Goal: Understand process/instructions

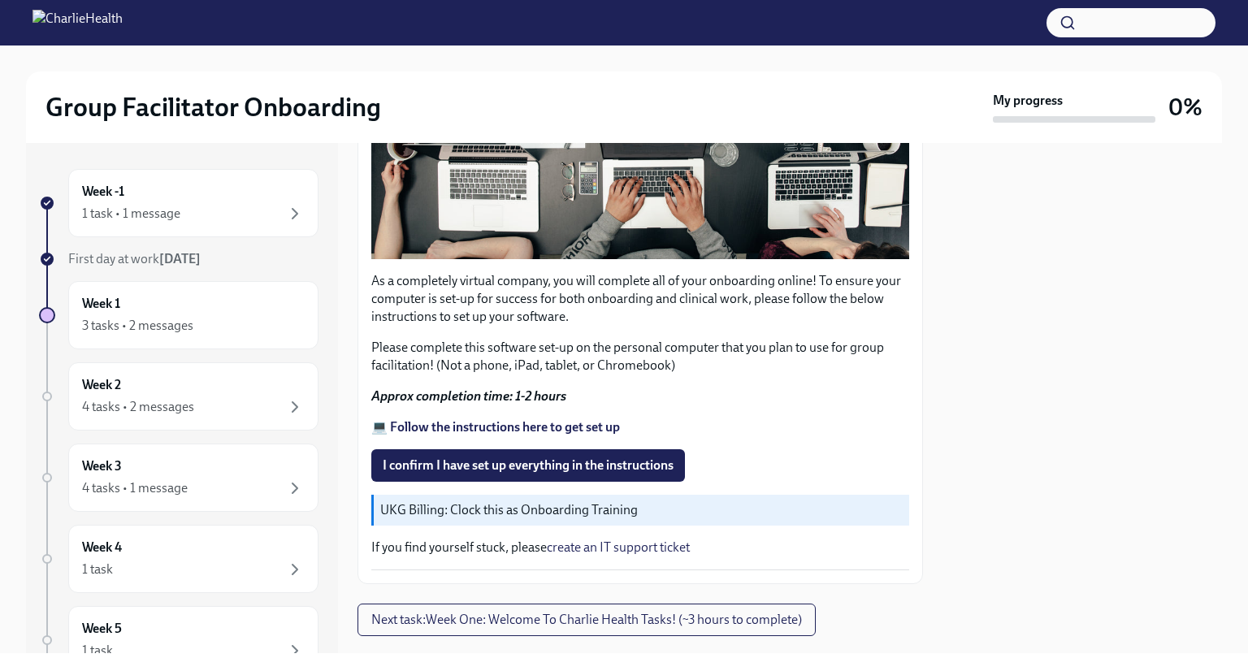
scroll to position [440, 0]
click at [230, 205] on div "1 task • 1 message" at bounding box center [193, 214] width 223 height 20
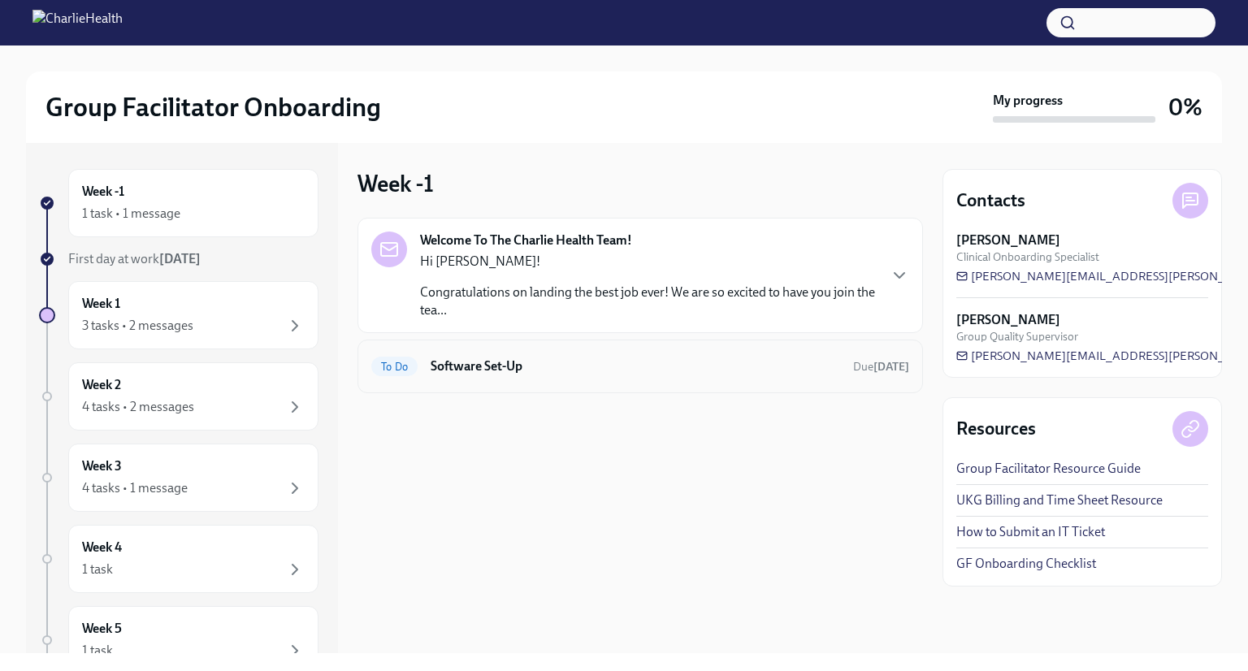
click at [512, 358] on h6 "Software Set-Up" at bounding box center [636, 367] width 410 height 18
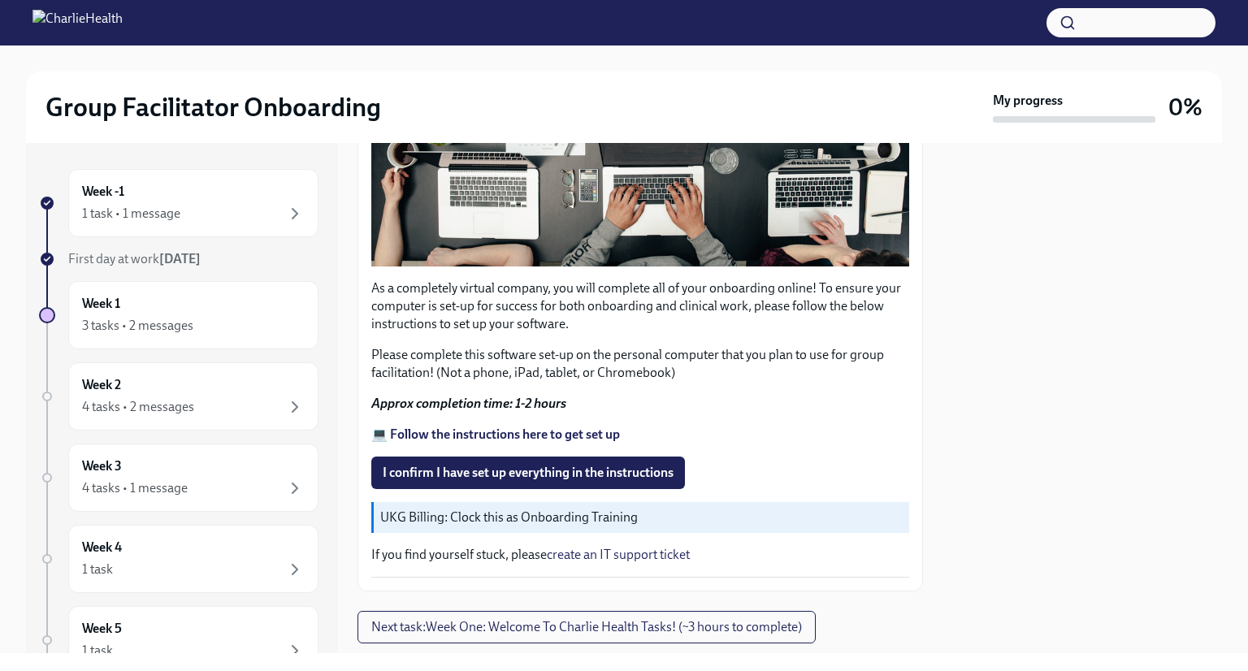
scroll to position [467, 0]
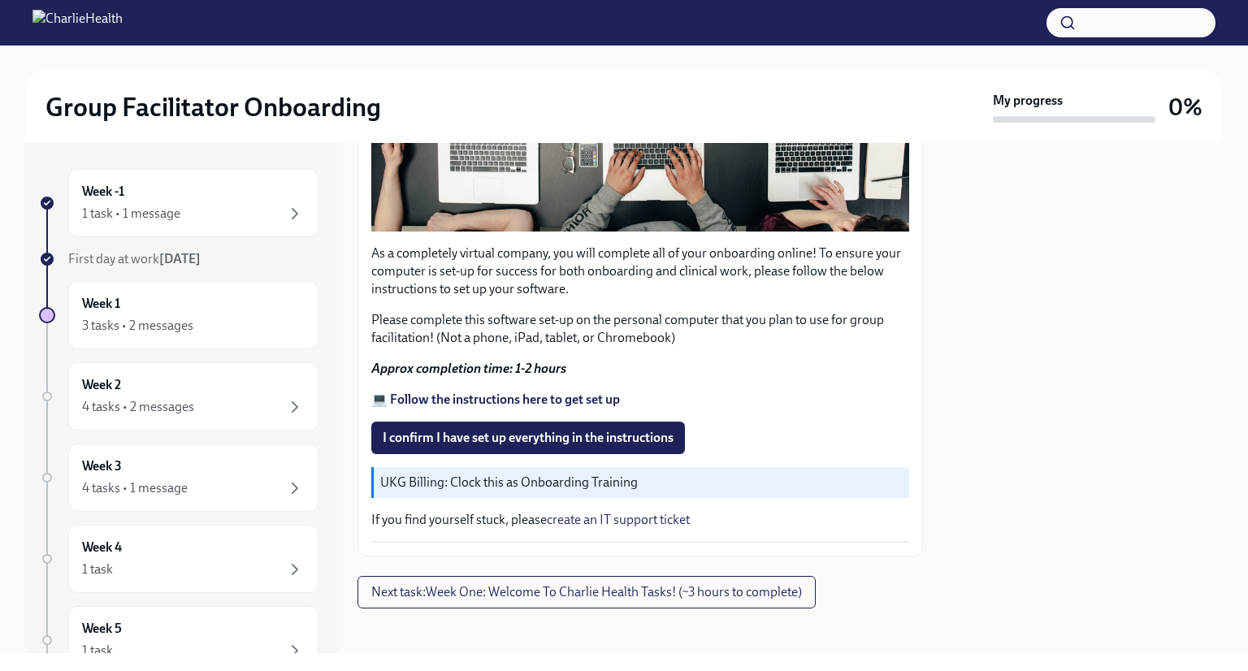
click at [596, 397] on strong "💻 Follow the instructions here to get set up" at bounding box center [495, 399] width 249 height 15
